Goal: Information Seeking & Learning: Learn about a topic

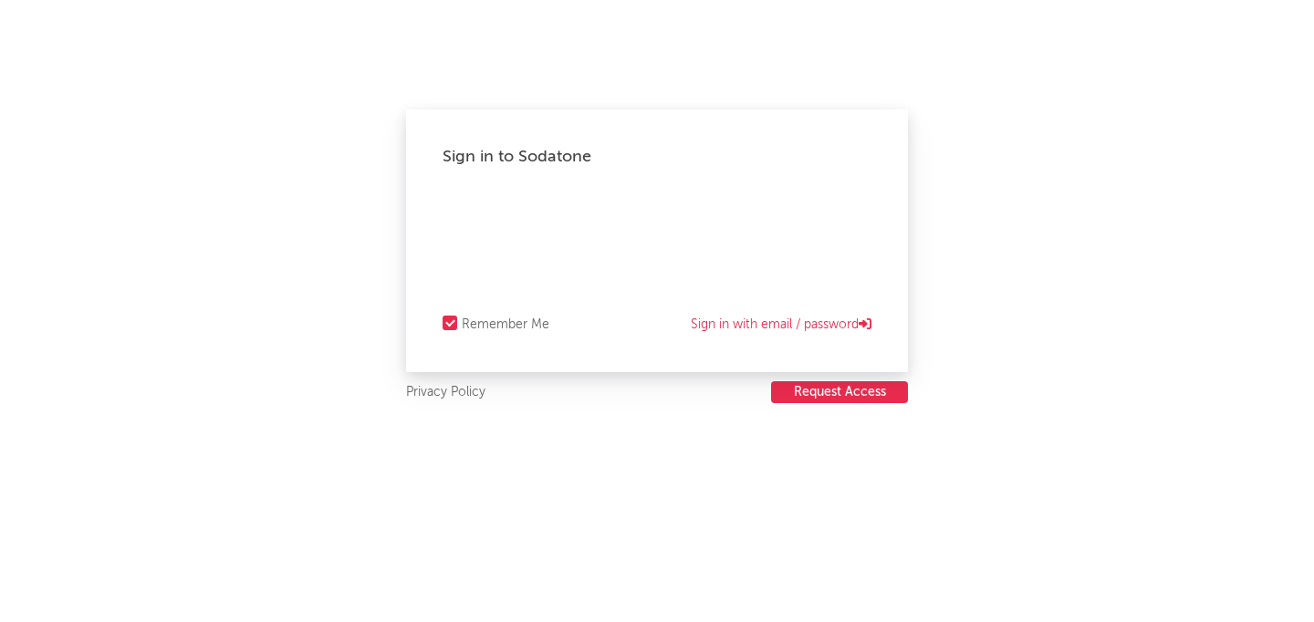
select select "recorded_music"
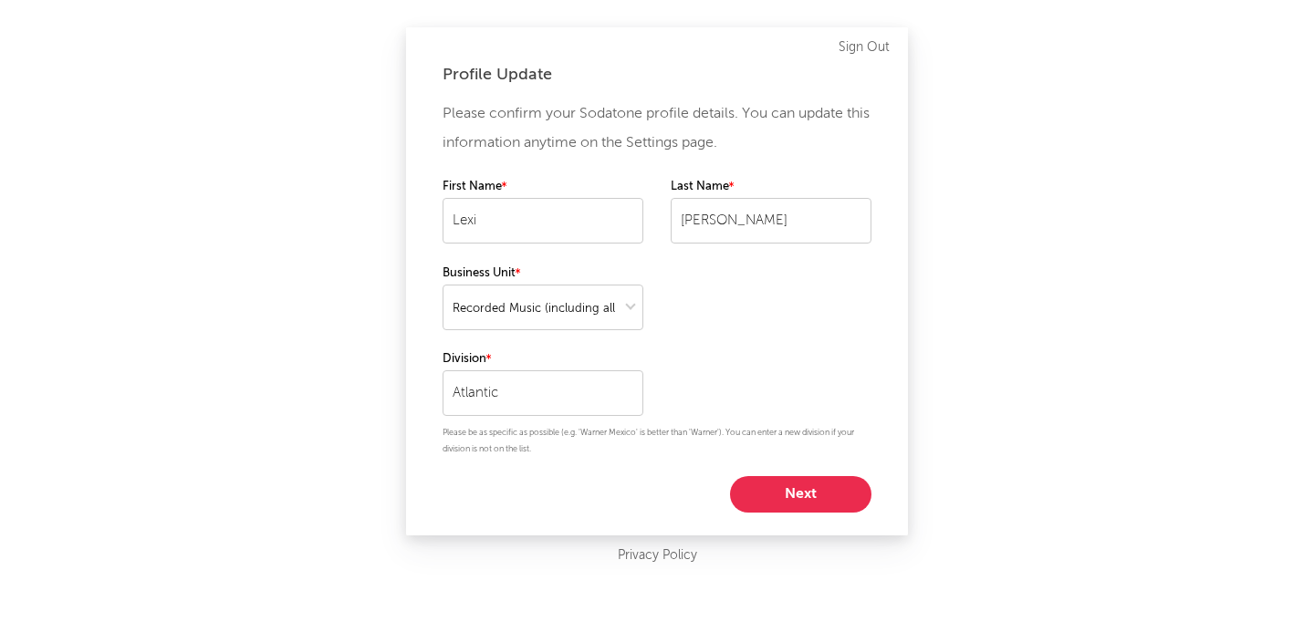
click at [796, 500] on button "Next" at bounding box center [800, 494] width 141 height 37
select select "marketing"
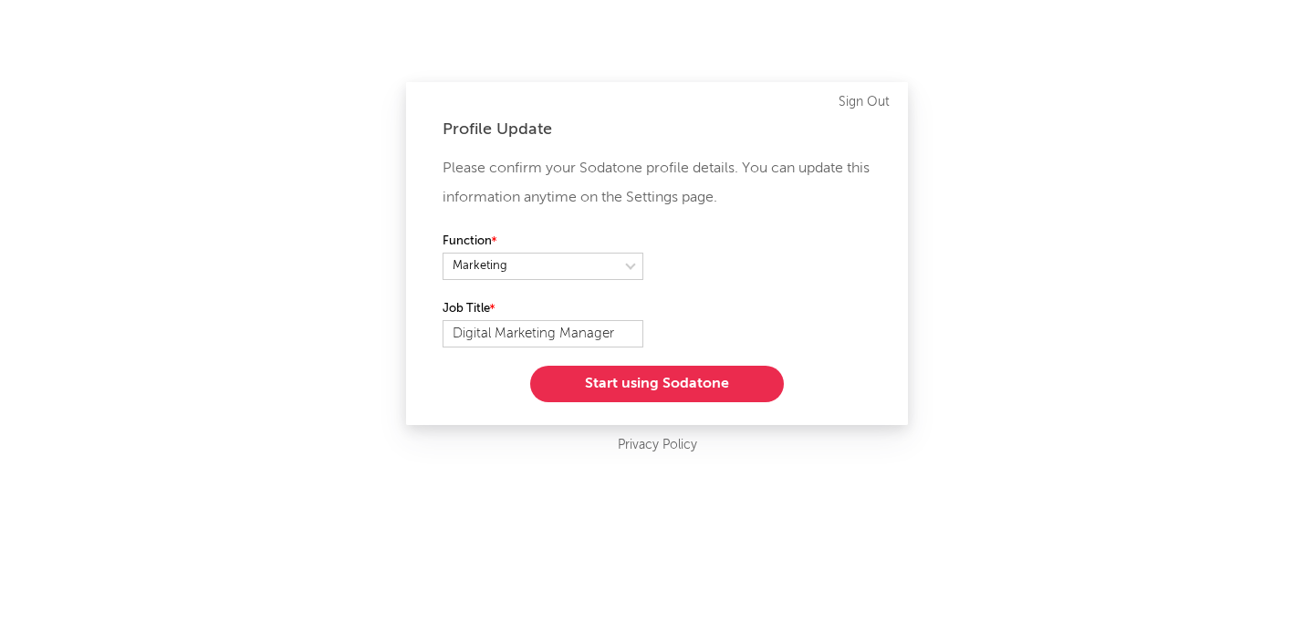
click at [663, 395] on button "Start using Sodatone" at bounding box center [657, 384] width 254 height 37
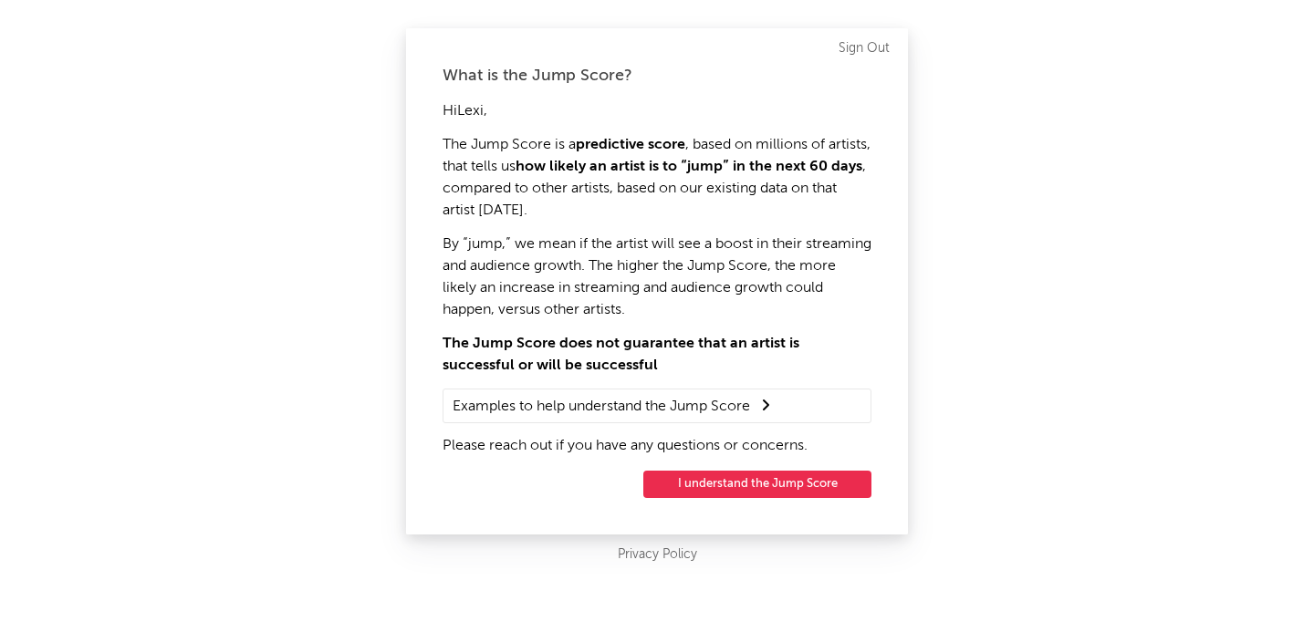
click at [740, 486] on button "I understand the Jump Score" at bounding box center [757, 484] width 228 height 27
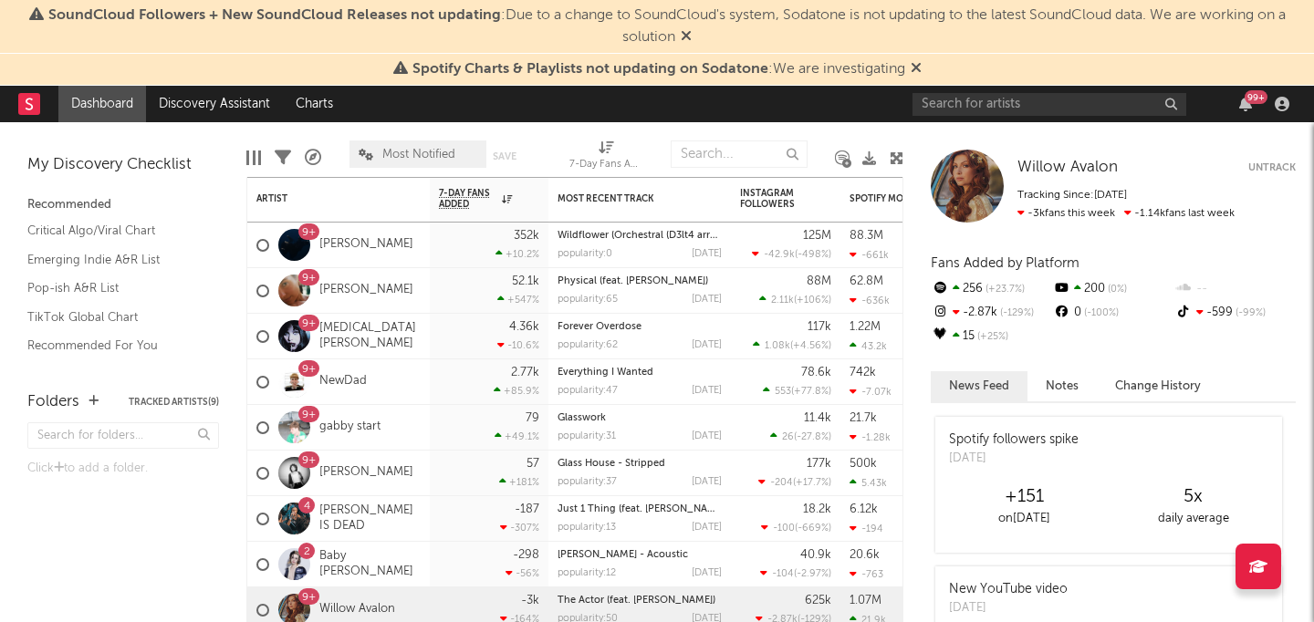
click at [417, 152] on span "Most Notified" at bounding box center [418, 155] width 73 height 12
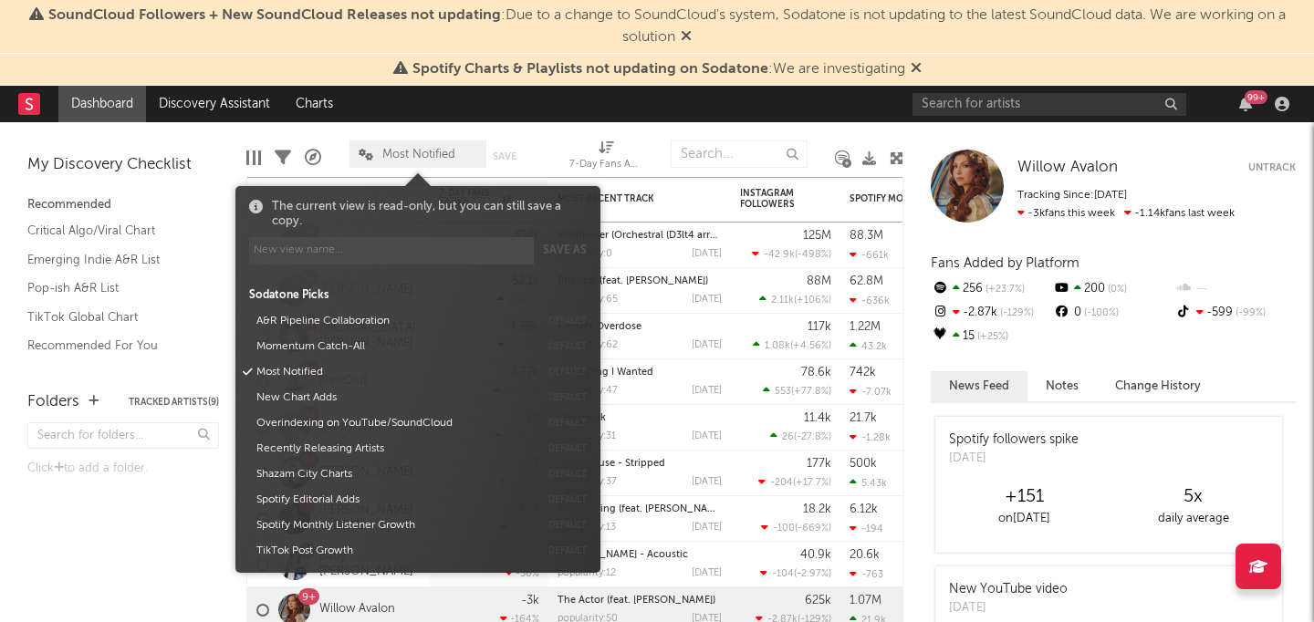
click at [417, 152] on span "Most Notified" at bounding box center [418, 155] width 73 height 12
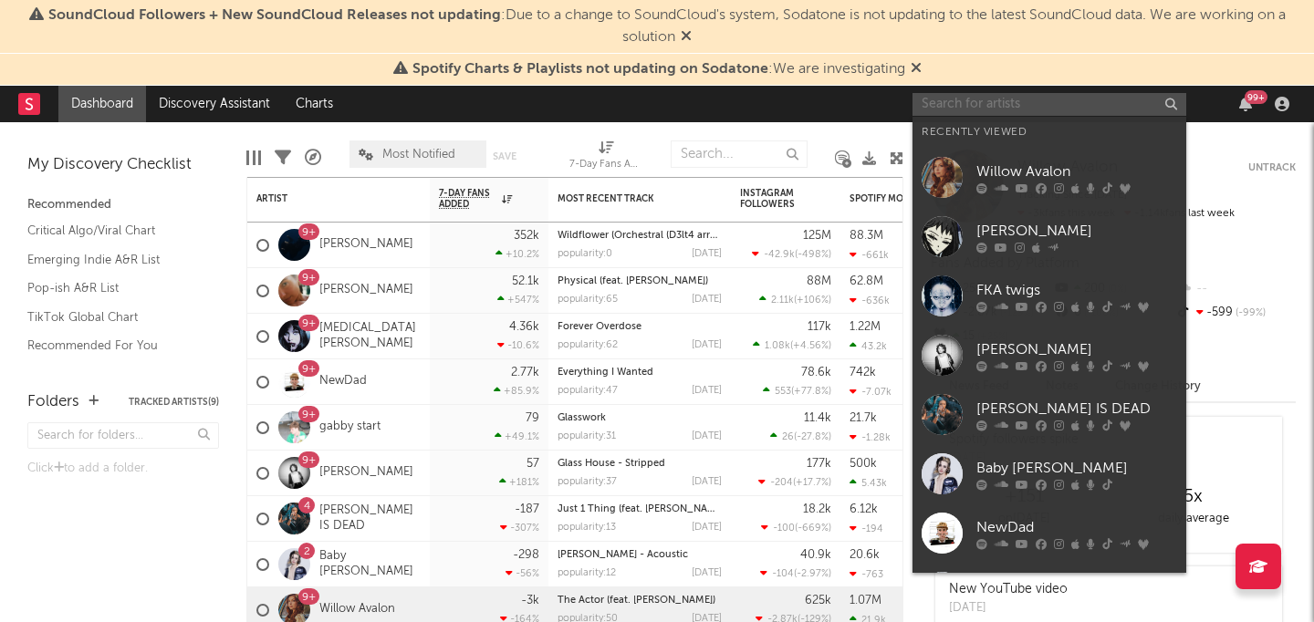
click at [1087, 99] on input "text" at bounding box center [1050, 104] width 274 height 23
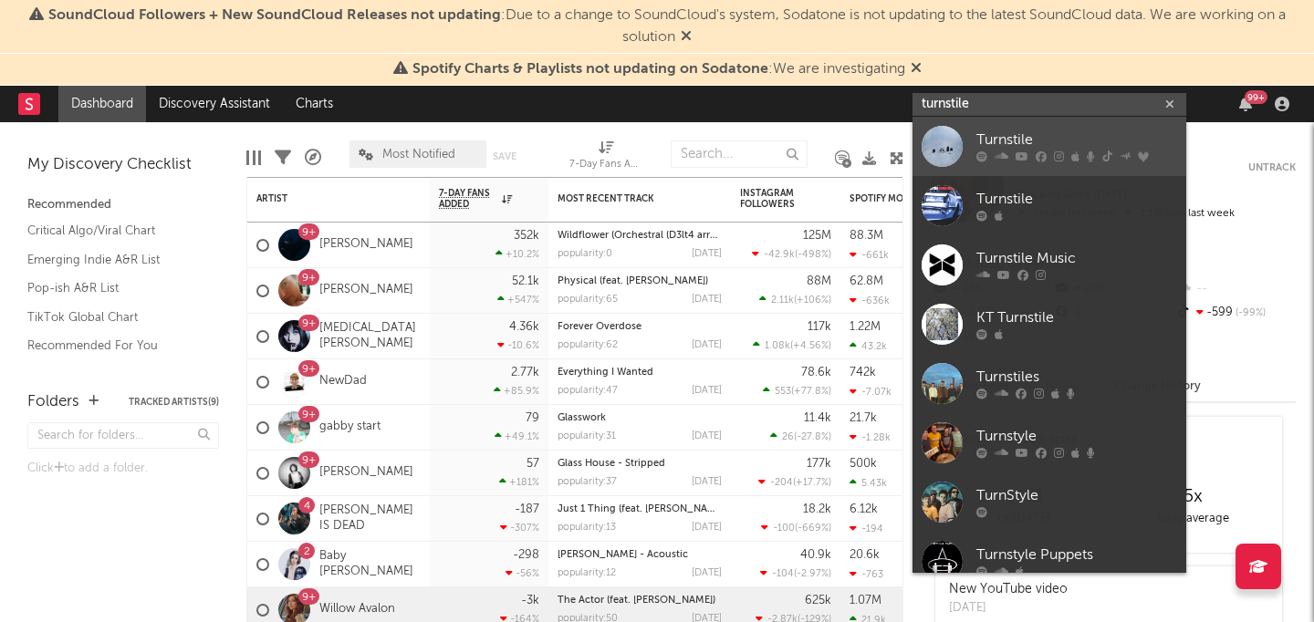
type input "turnstile"
click at [1041, 133] on div "Turnstile" at bounding box center [1077, 141] width 201 height 22
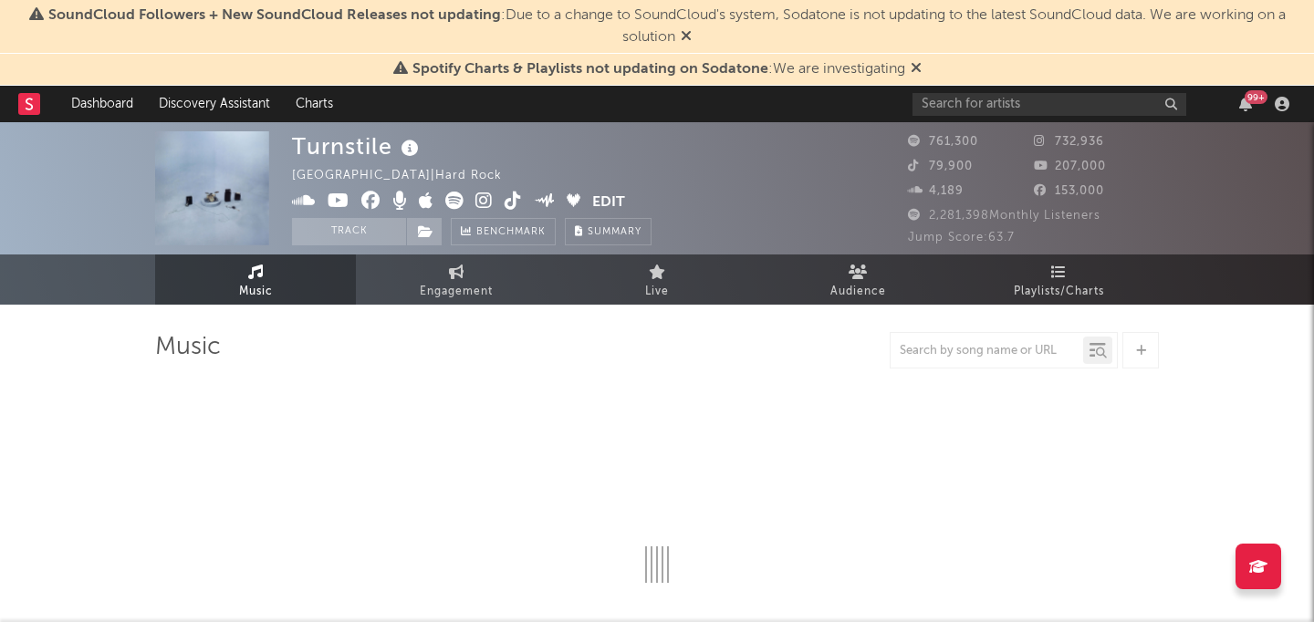
select select "6m"
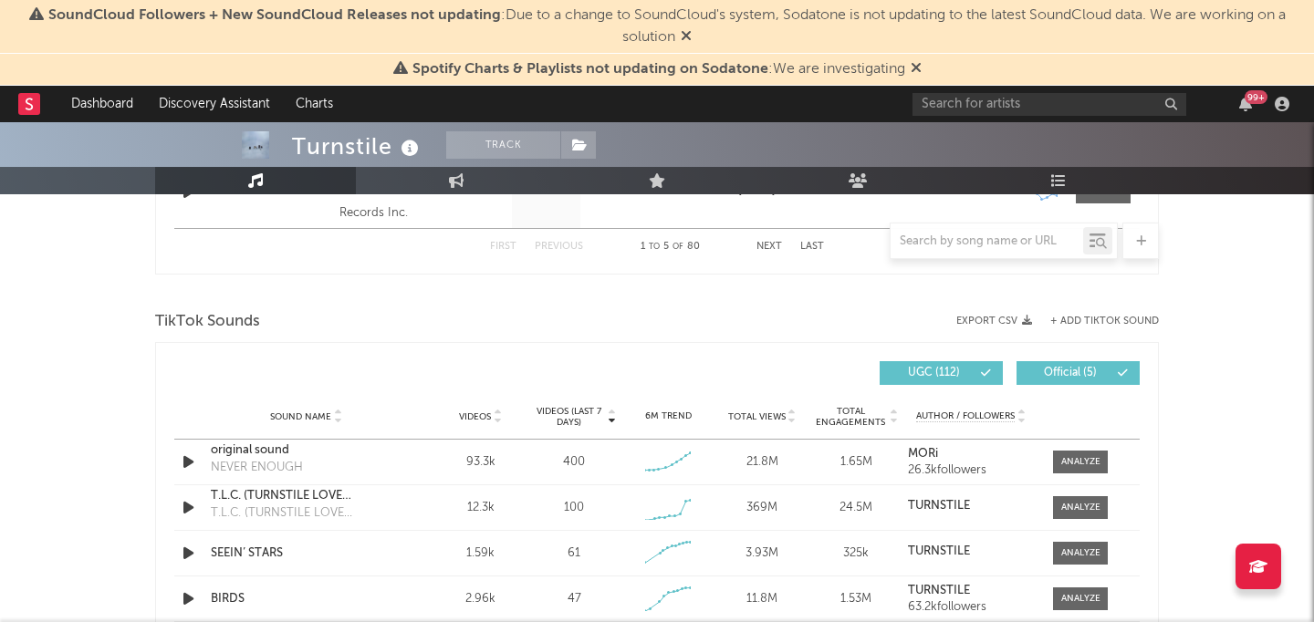
scroll to position [1228, 0]
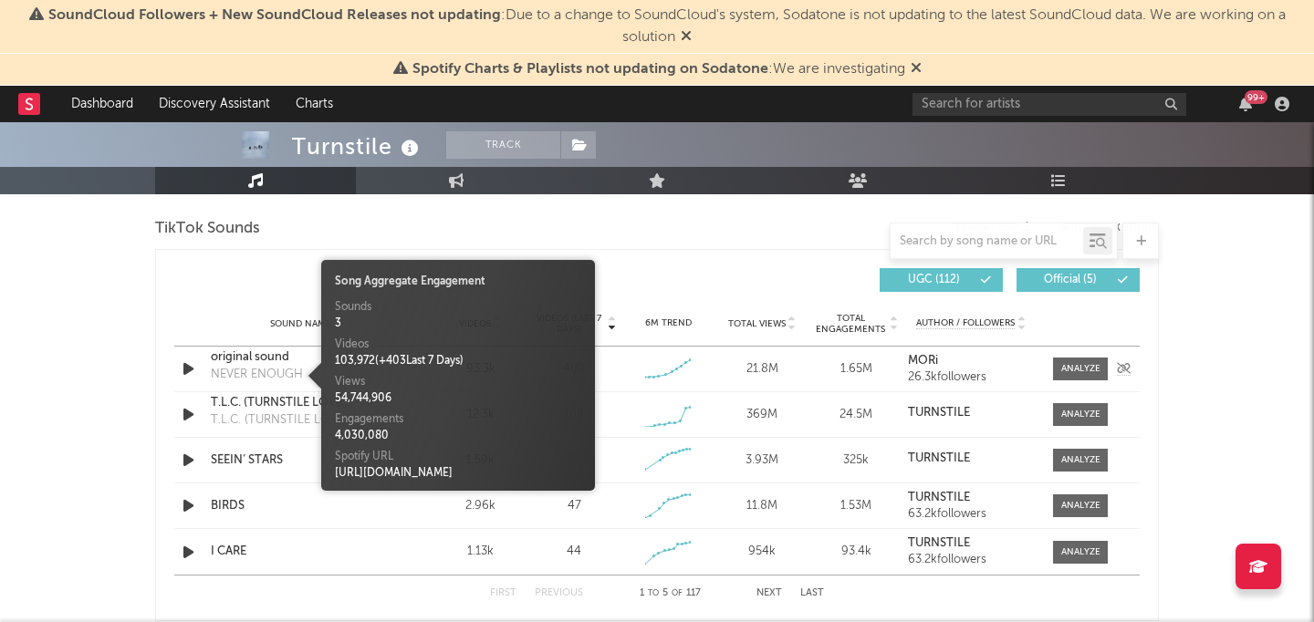
click at [278, 370] on div "NEVER ENOUGH" at bounding box center [257, 375] width 92 height 18
click at [259, 350] on div "original sound" at bounding box center [306, 358] width 191 height 18
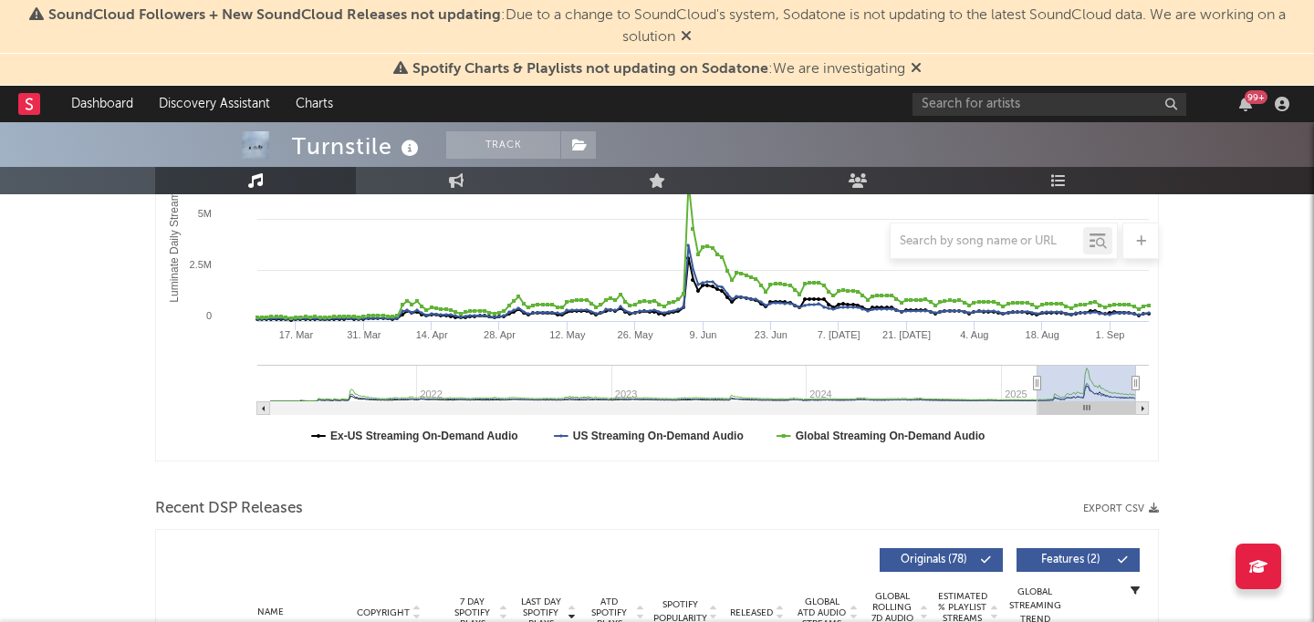
scroll to position [0, 0]
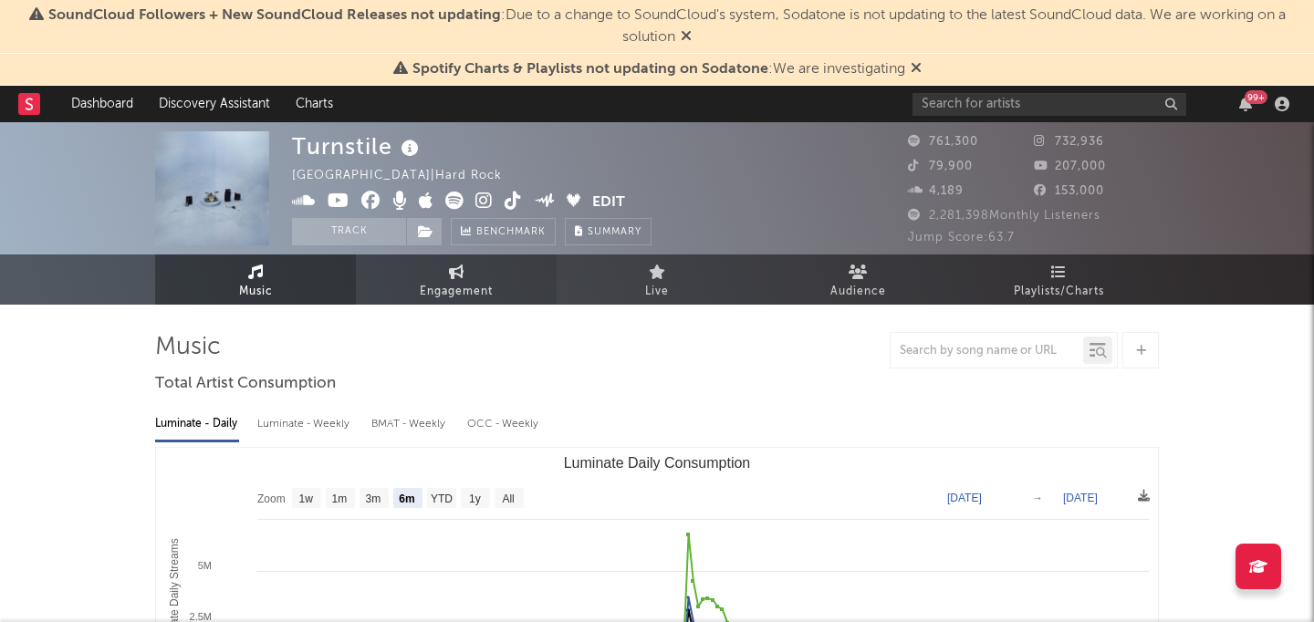
click at [454, 293] on span "Engagement" at bounding box center [456, 292] width 73 height 22
select select "1w"
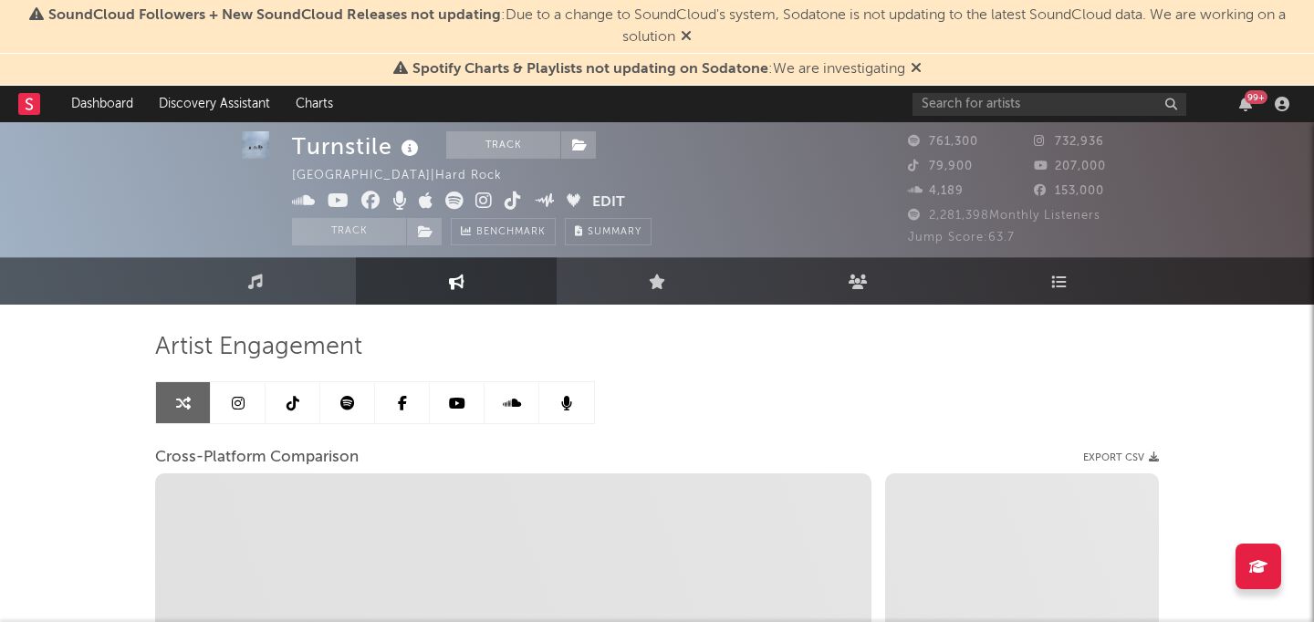
scroll to position [8, 0]
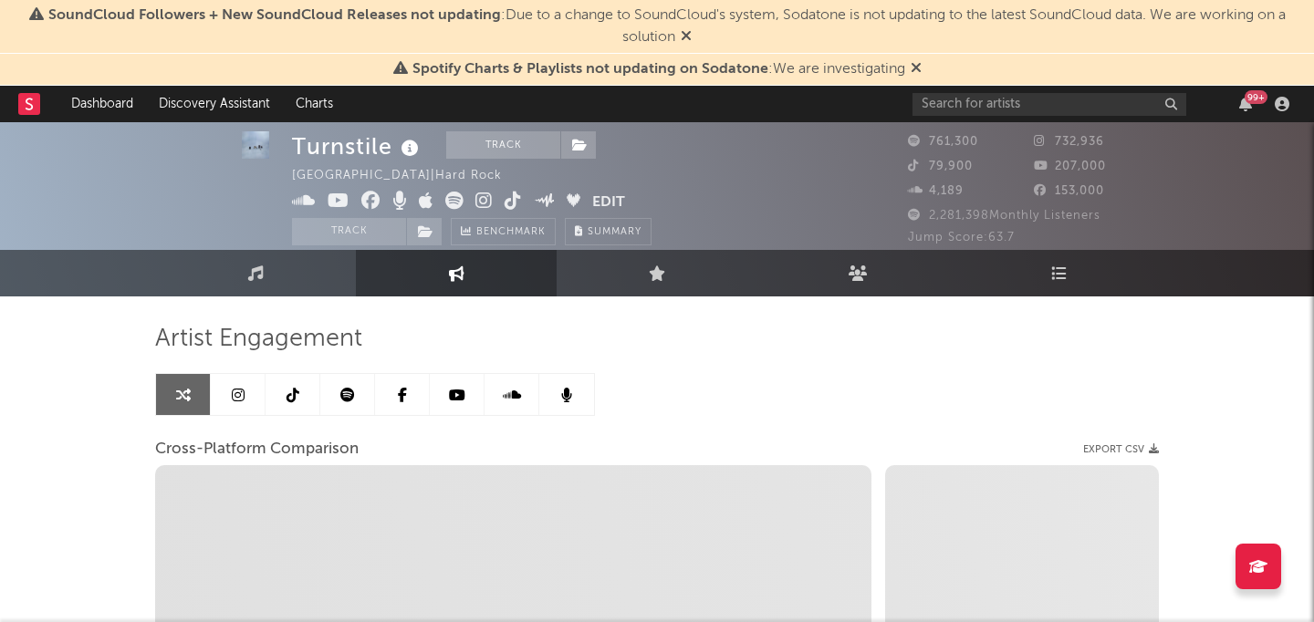
click at [243, 392] on icon at bounding box center [238, 395] width 13 height 15
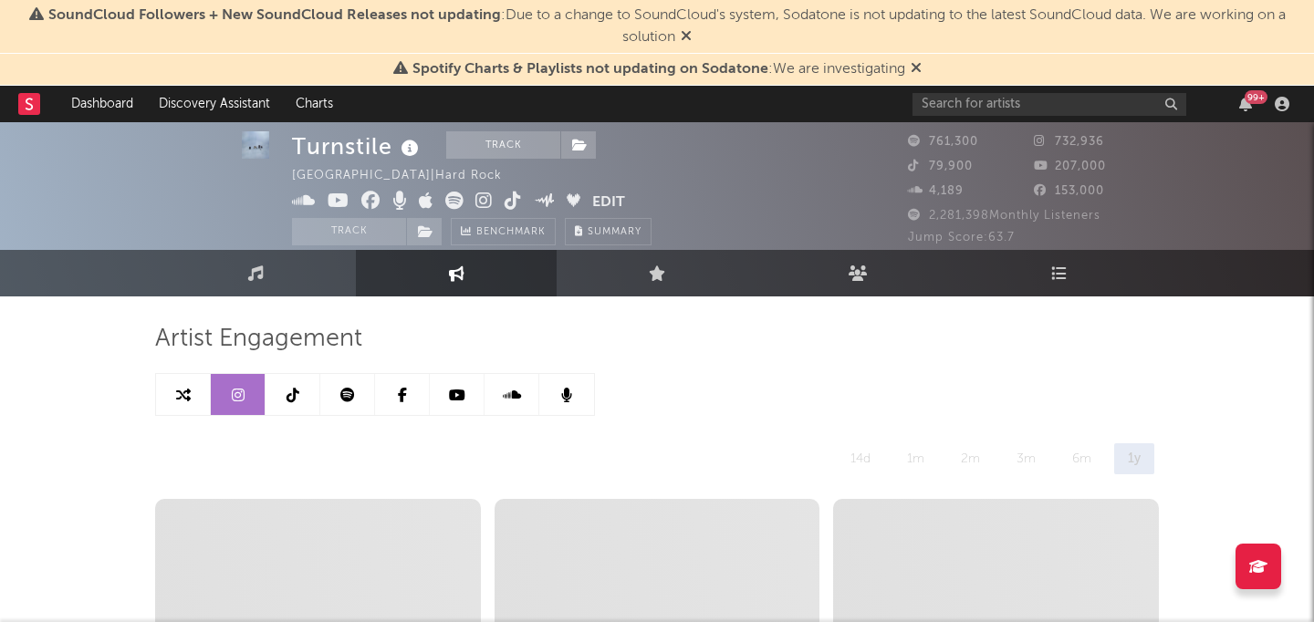
select select "6m"
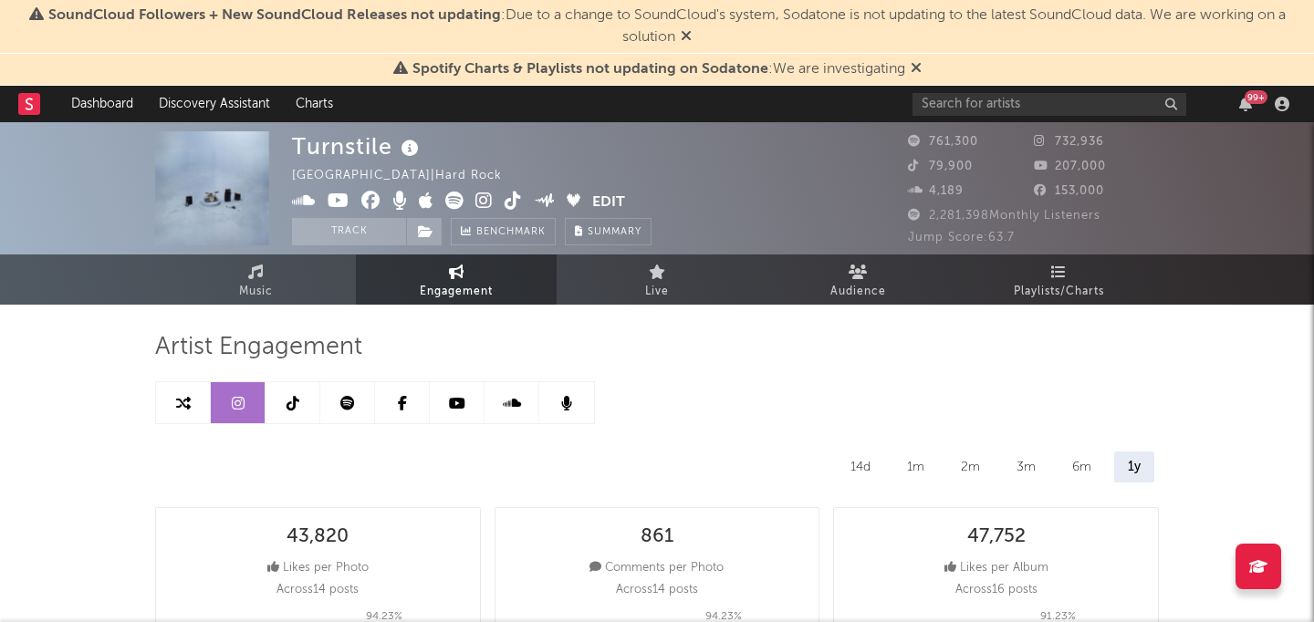
click at [186, 405] on icon at bounding box center [183, 403] width 15 height 15
select select "1m"
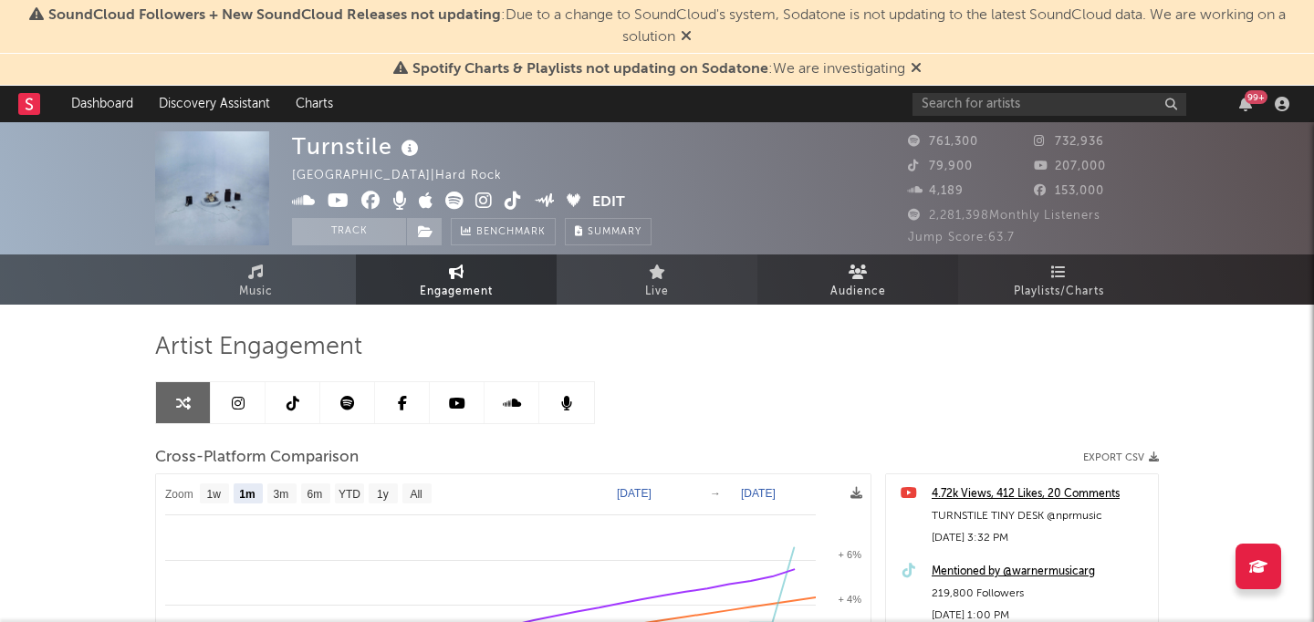
click at [853, 289] on span "Audience" at bounding box center [859, 292] width 56 height 22
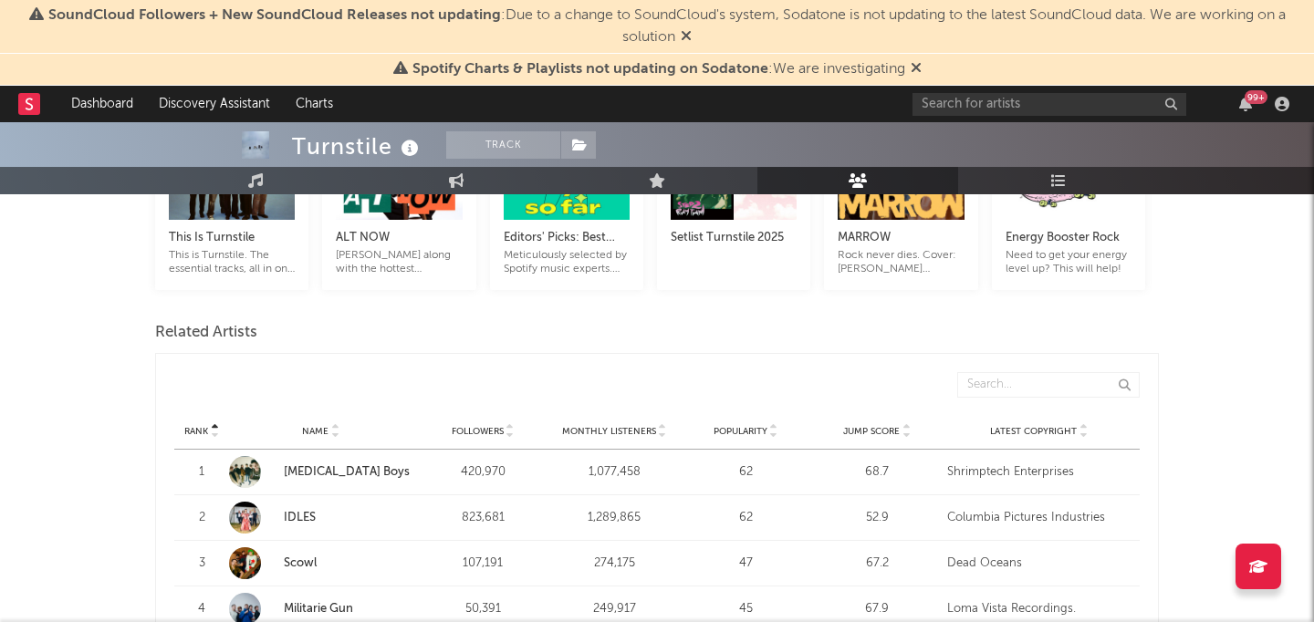
scroll to position [244, 0]
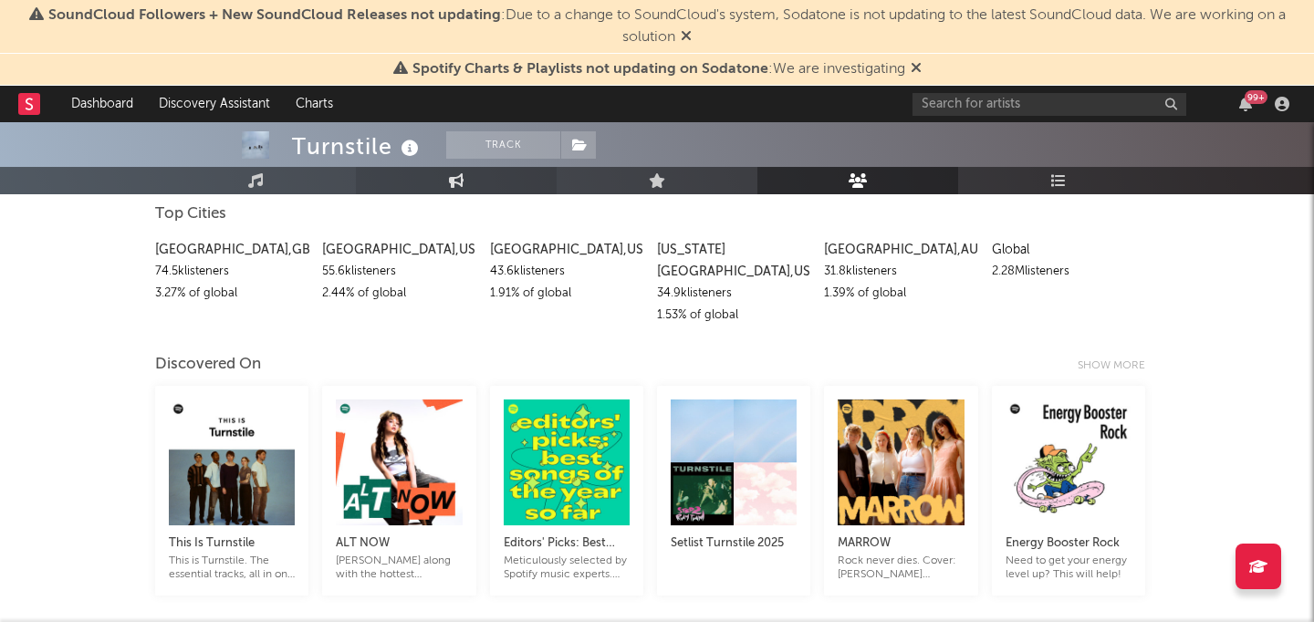
click at [468, 171] on link "Engagement" at bounding box center [456, 180] width 201 height 27
select select "1w"
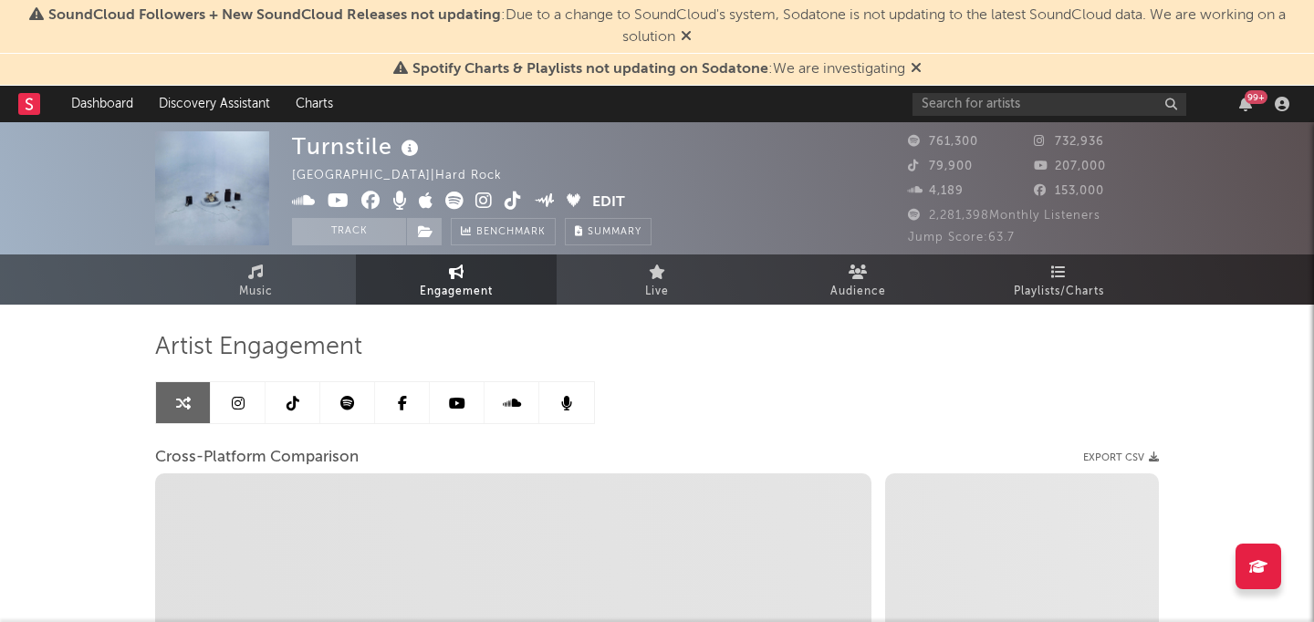
select select "1m"
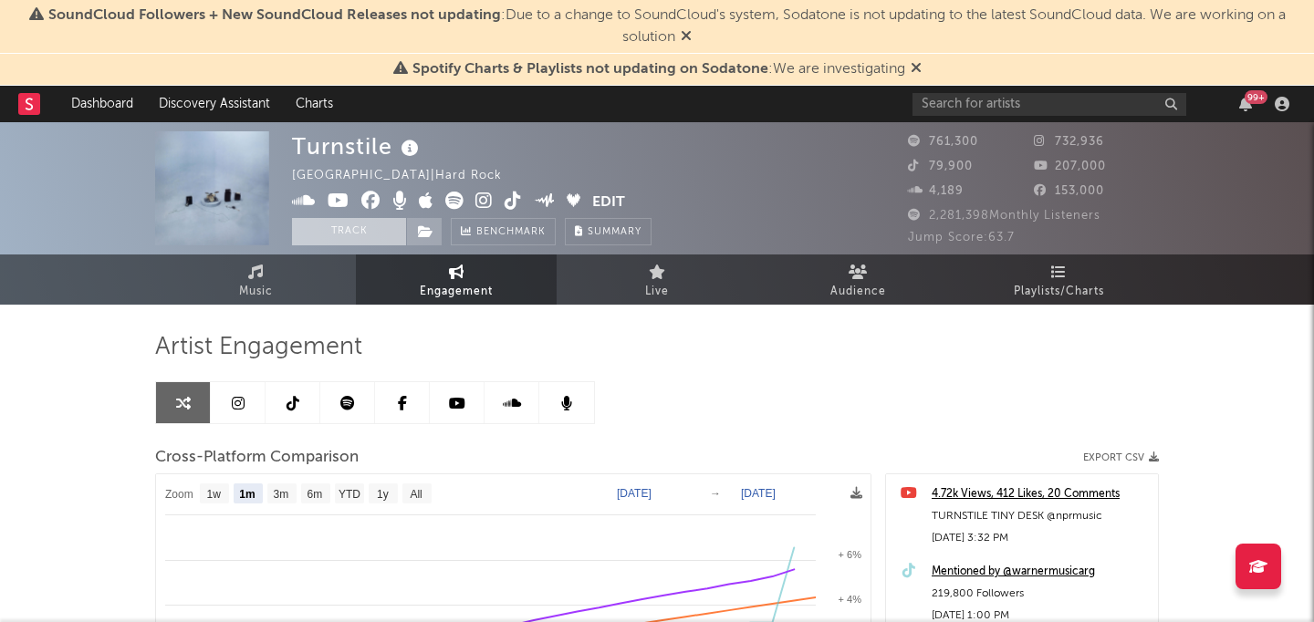
click at [333, 229] on button "Track" at bounding box center [349, 231] width 114 height 27
select select "1w"
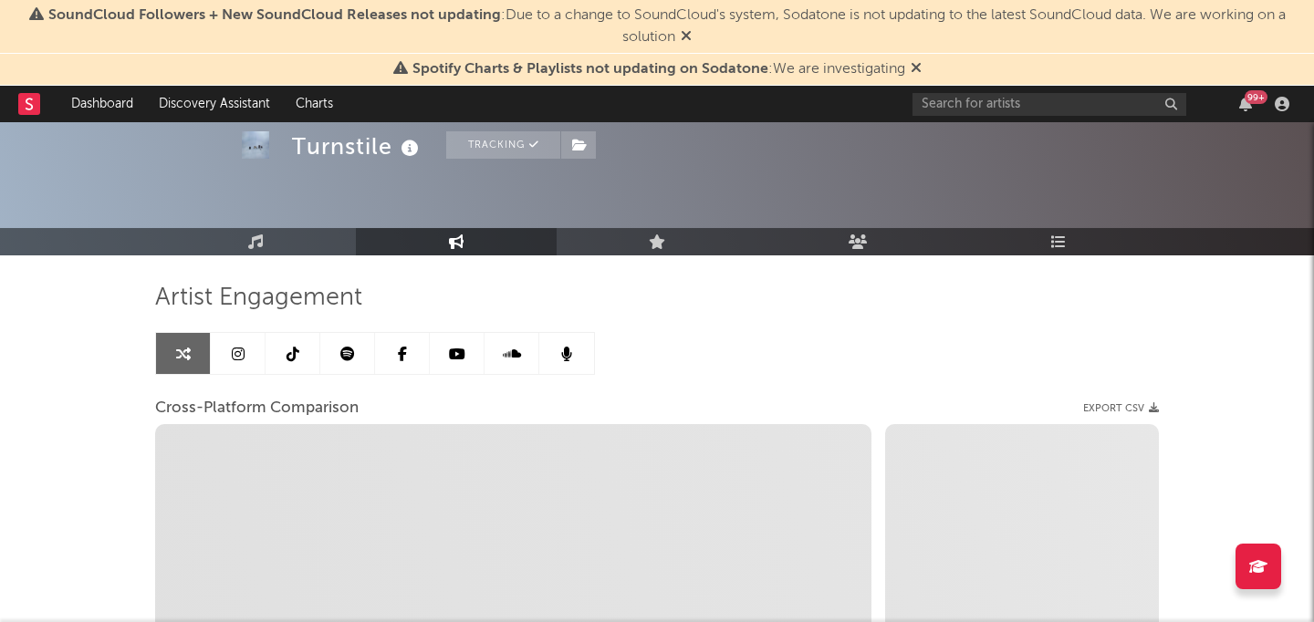
scroll to position [71, 0]
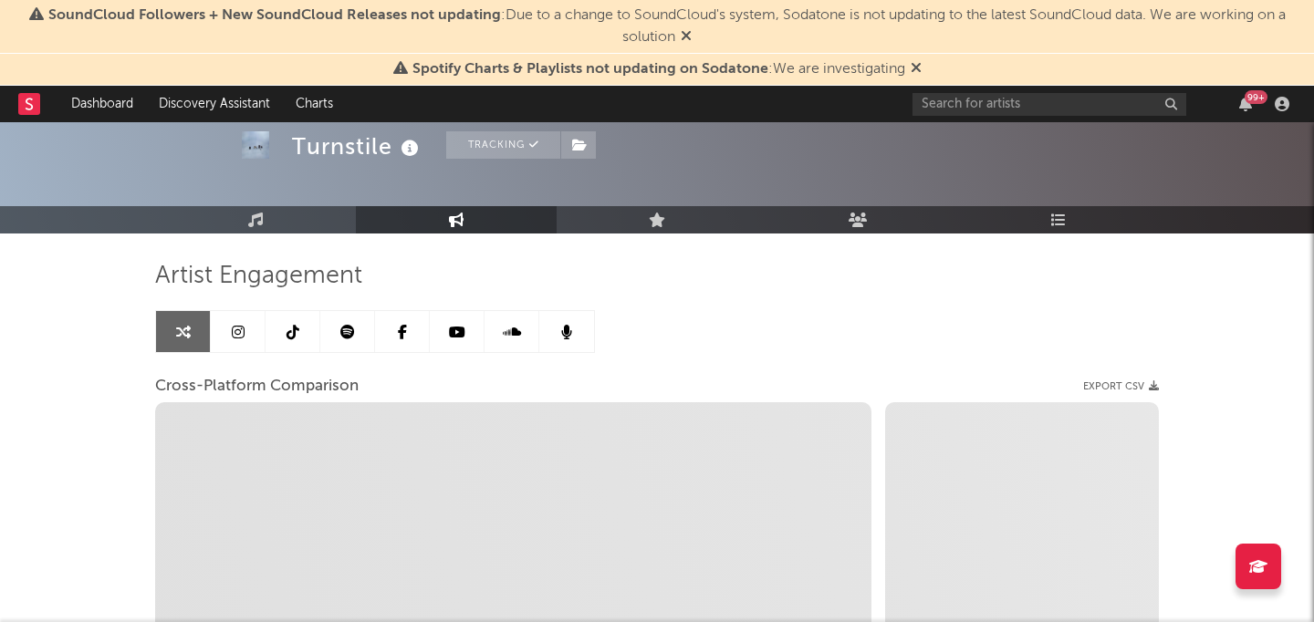
select select "1m"
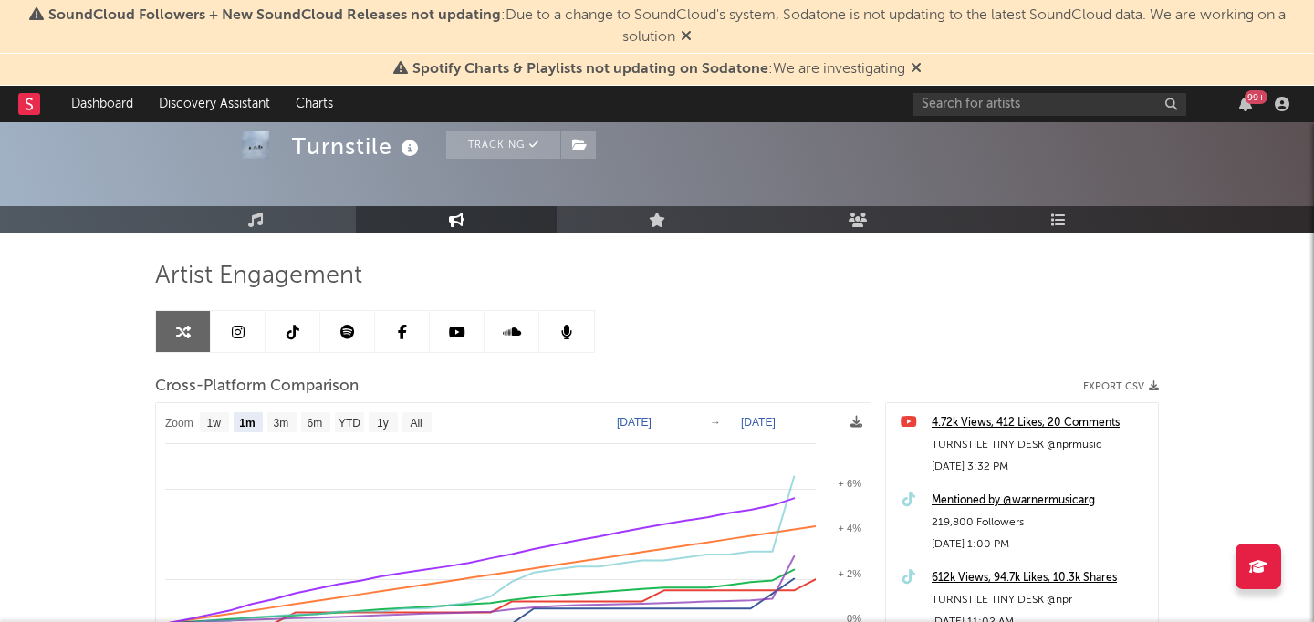
click at [240, 332] on icon at bounding box center [238, 332] width 13 height 15
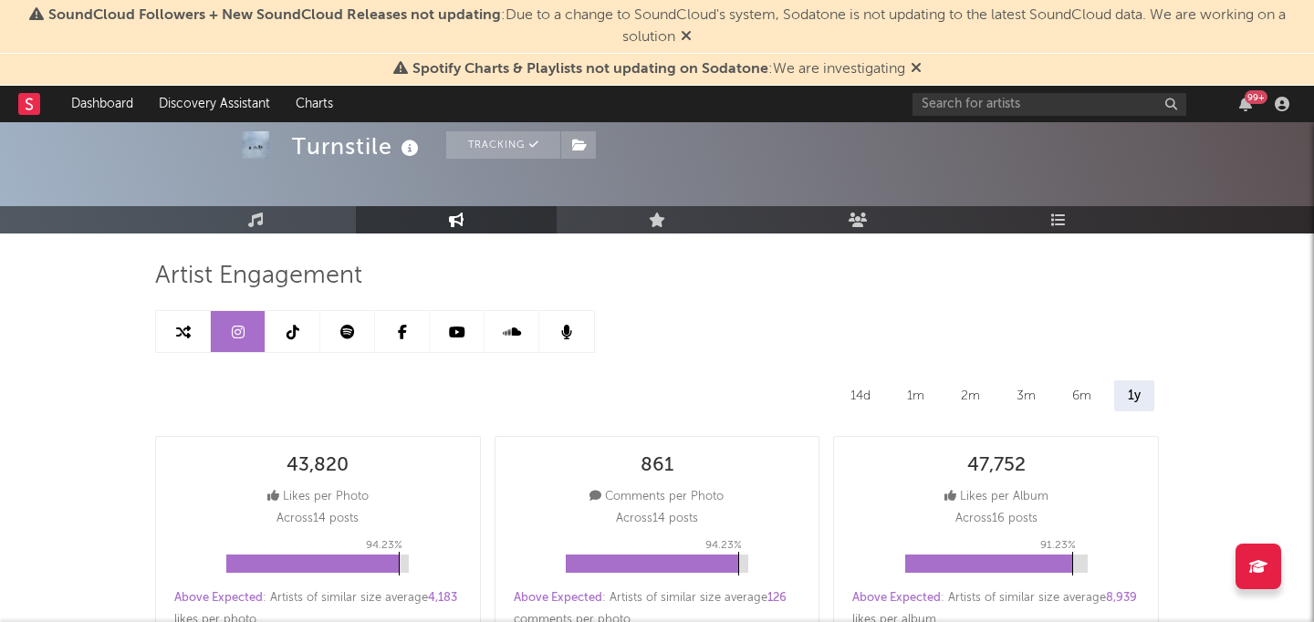
select select "6m"
click at [867, 401] on div "14d" at bounding box center [860, 396] width 47 height 31
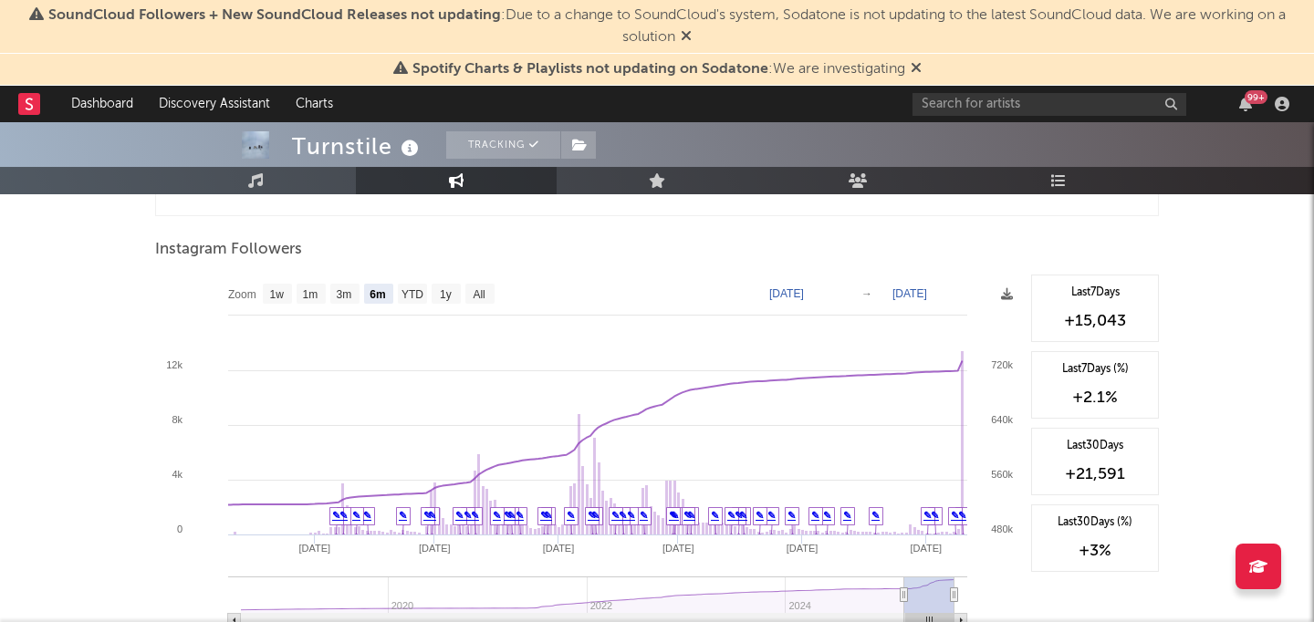
scroll to position [2788, 0]
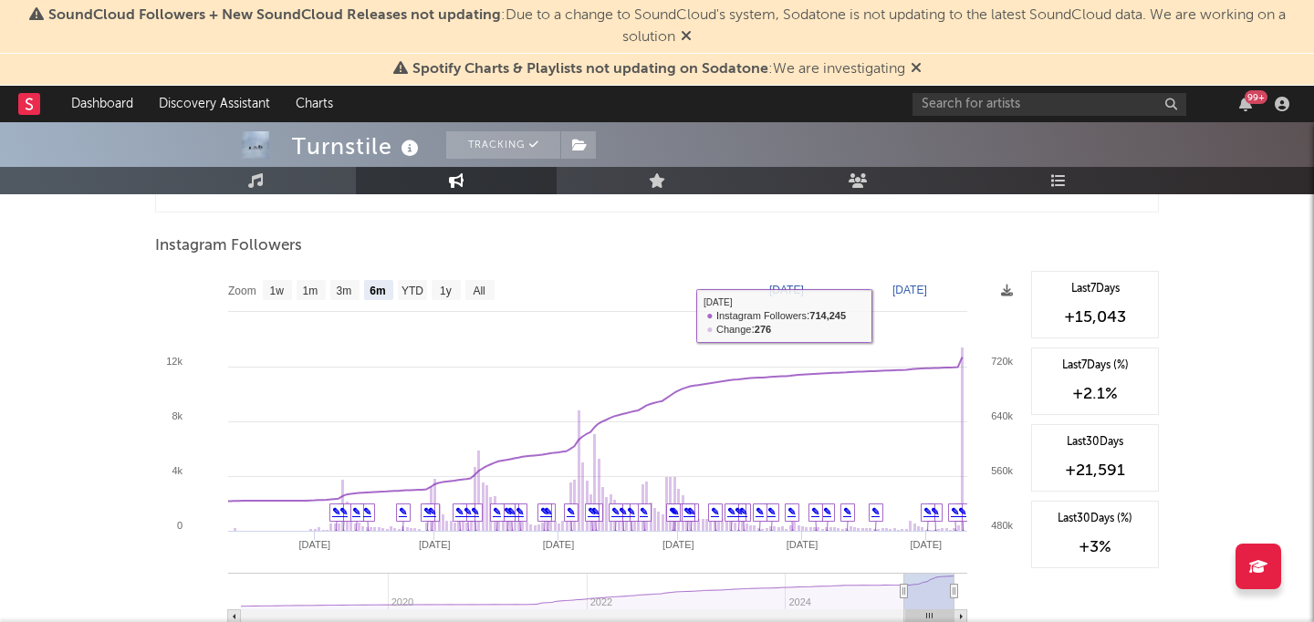
click at [804, 288] on text "[DATE]" at bounding box center [786, 290] width 35 height 13
click at [804, 289] on text "[DATE]" at bounding box center [786, 290] width 35 height 13
click at [886, 254] on div "Instagram Followers" at bounding box center [657, 246] width 1004 height 31
click at [804, 288] on text "[DATE]" at bounding box center [786, 290] width 35 height 13
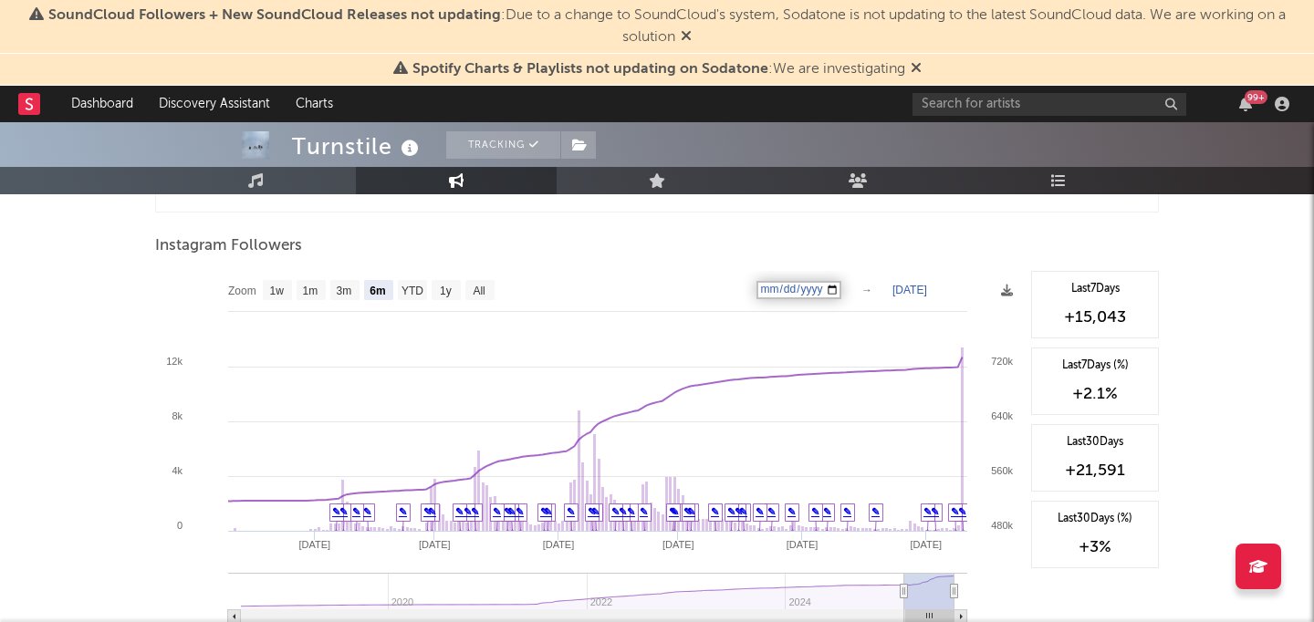
click at [823, 288] on input "[DATE]" at bounding box center [799, 290] width 85 height 18
type input "[DATE]"
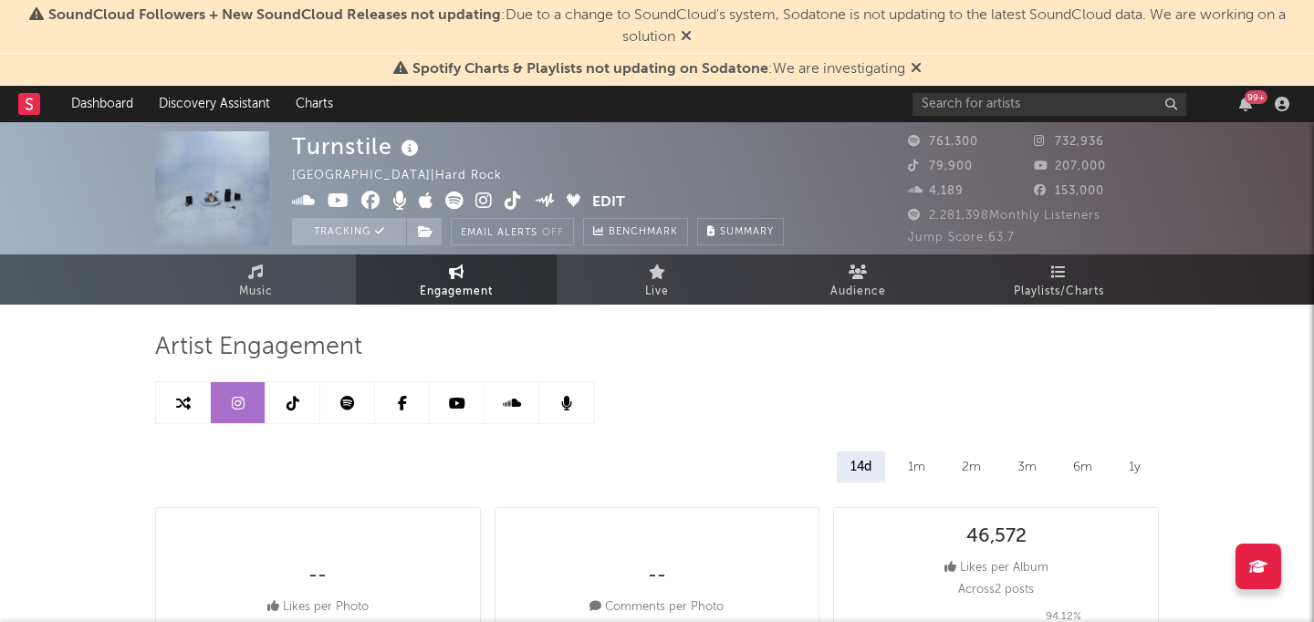
scroll to position [0, 0]
click at [285, 407] on link at bounding box center [293, 402] width 55 height 41
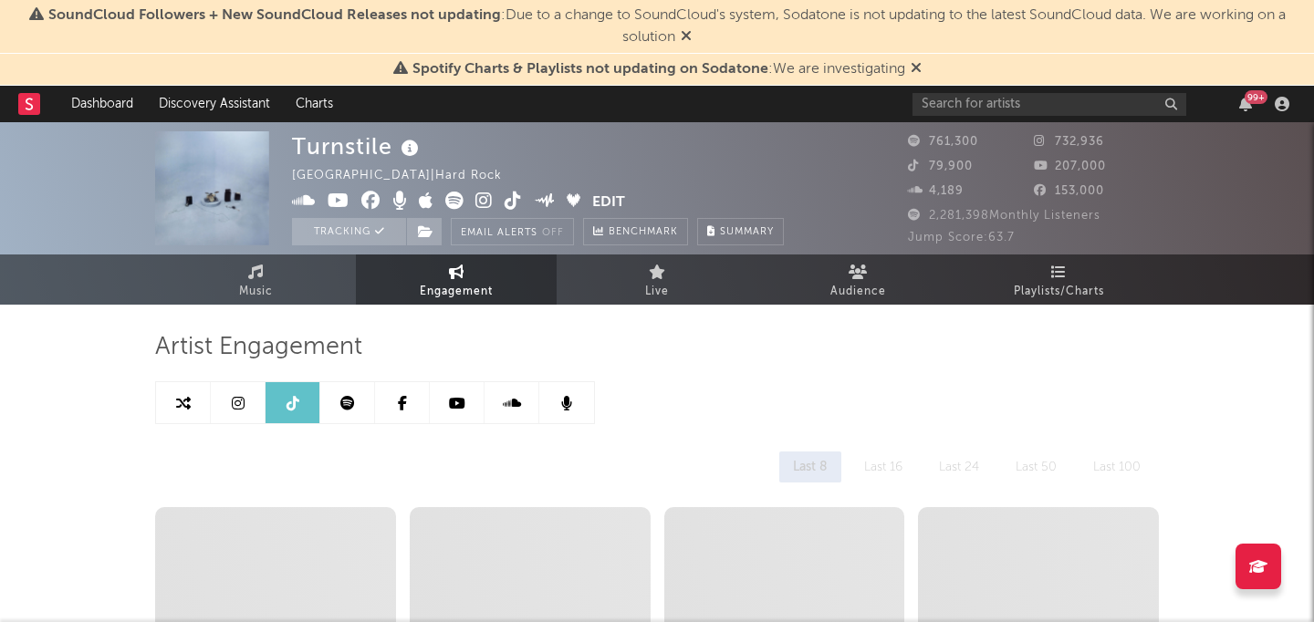
click at [257, 402] on link at bounding box center [238, 402] width 55 height 41
select select "6m"
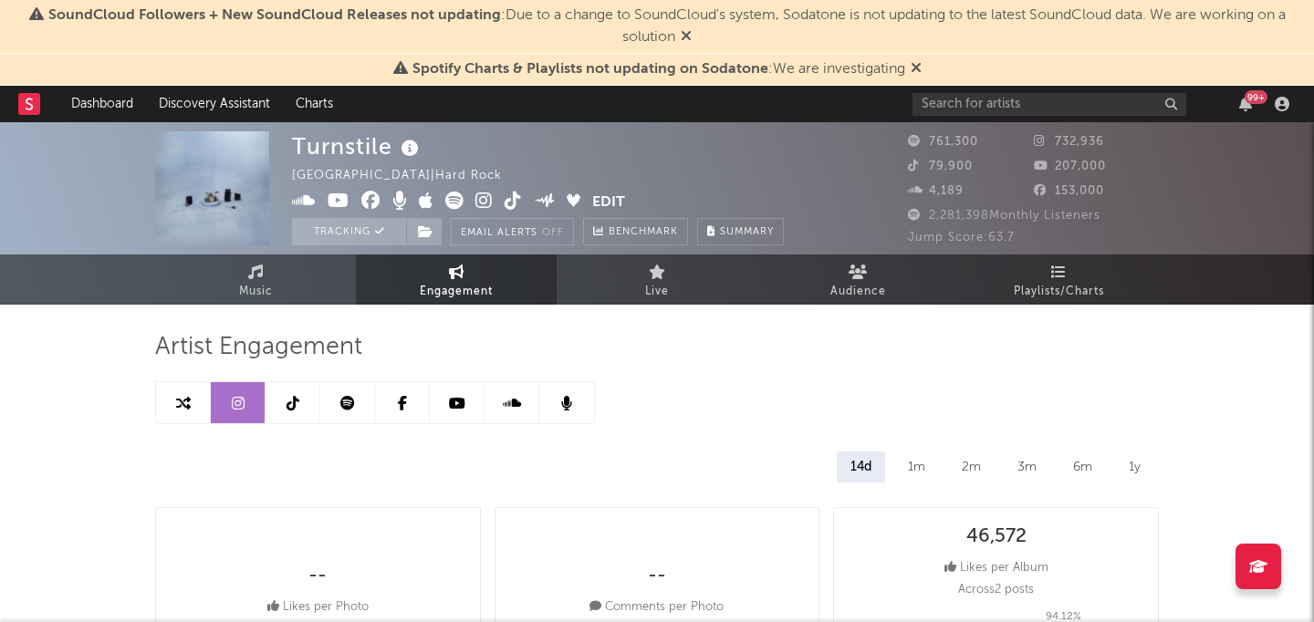
click at [280, 403] on link at bounding box center [293, 402] width 55 height 41
select select "6m"
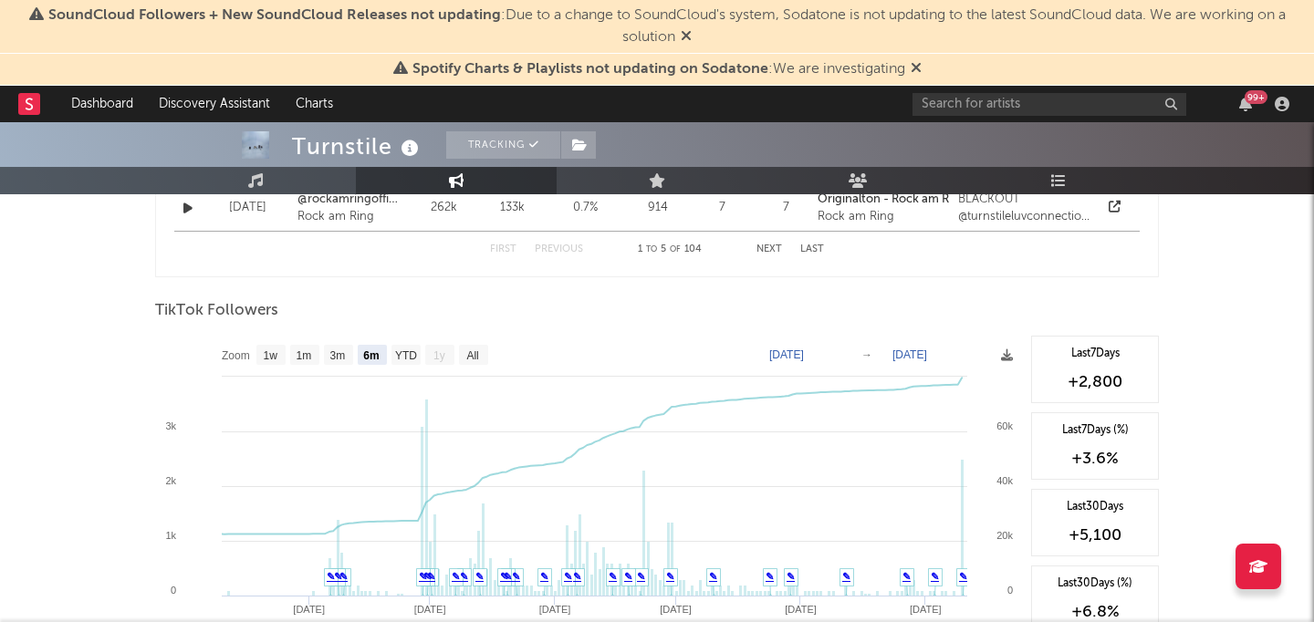
scroll to position [1711, 0]
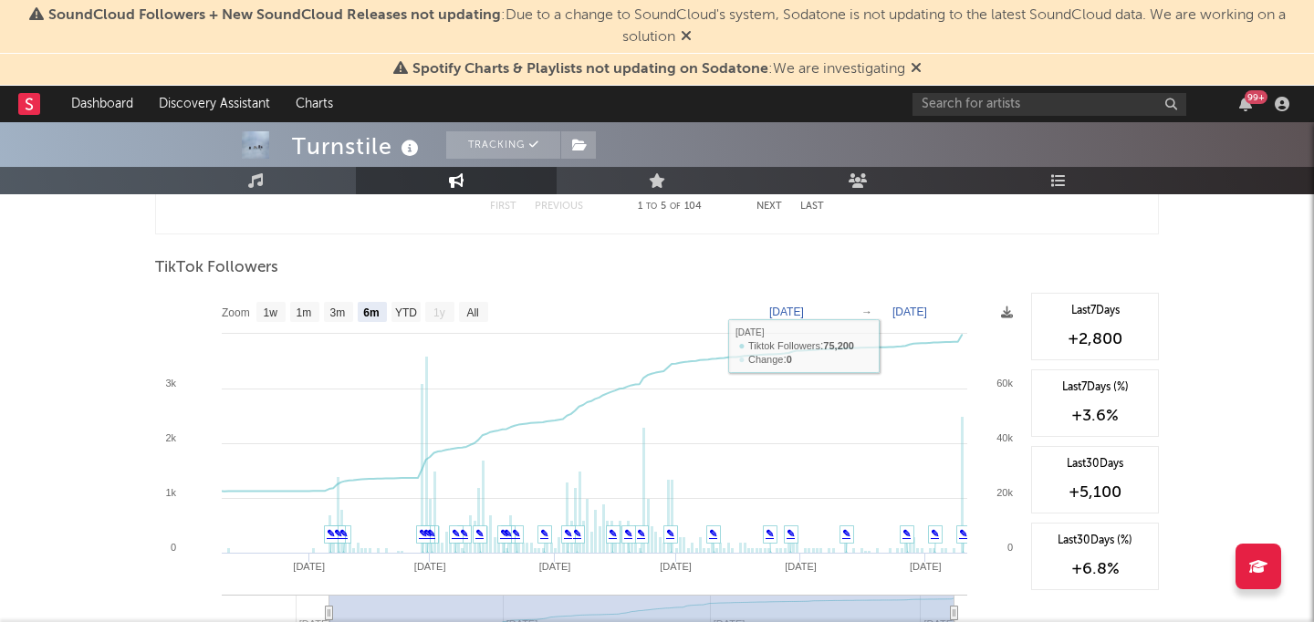
click at [804, 308] on text "[DATE]" at bounding box center [786, 312] width 35 height 13
click at [789, 316] on input "[DATE]" at bounding box center [799, 312] width 85 height 18
type input "[DATE]"
click at [819, 310] on input "[DATE]" at bounding box center [799, 312] width 85 height 18
